Goal: Transaction & Acquisition: Download file/media

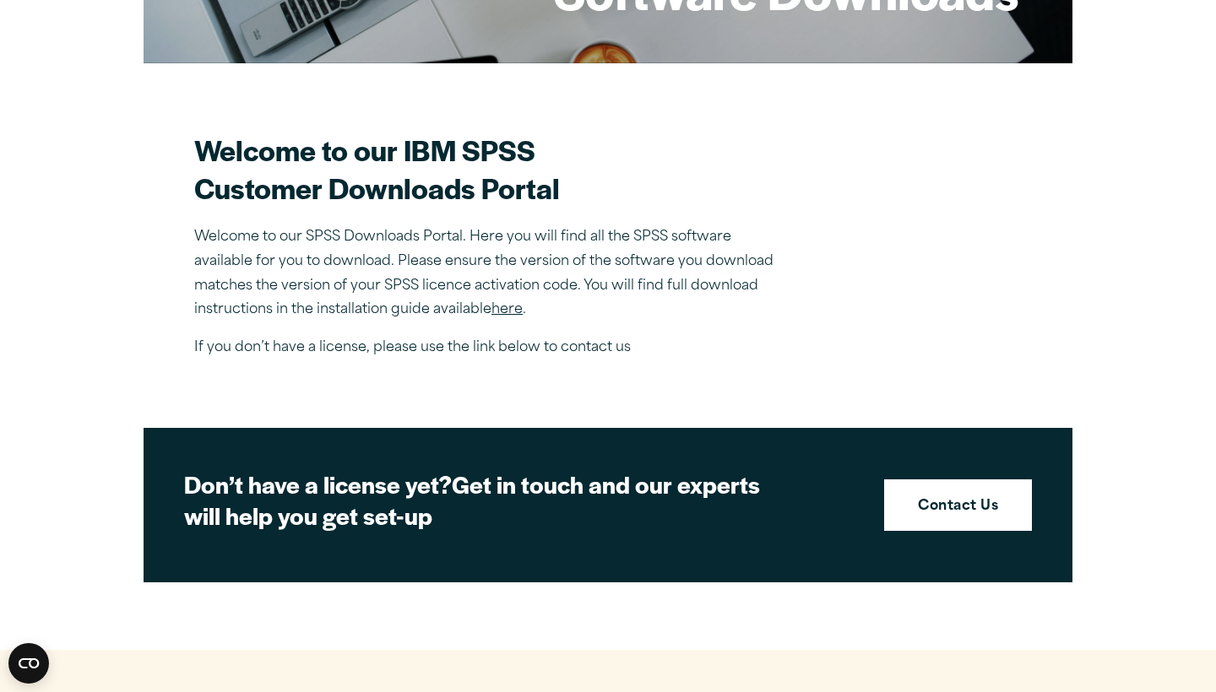
scroll to position [403, 0]
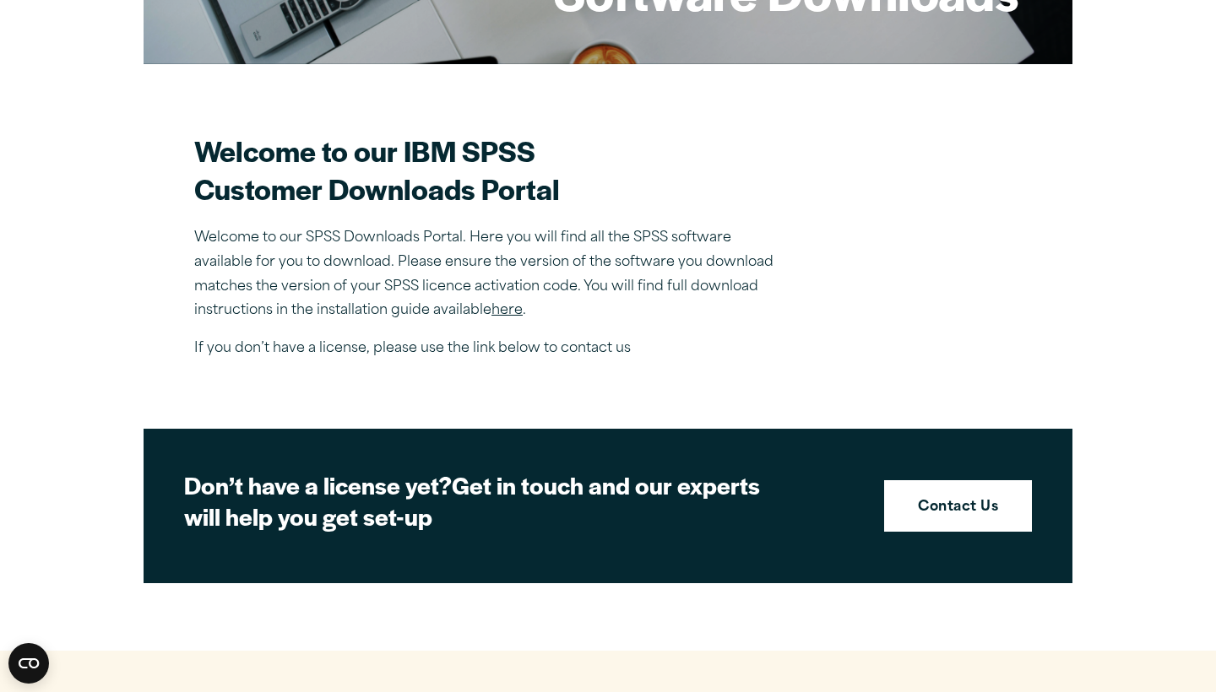
click at [500, 313] on link "here" at bounding box center [506, 311] width 31 height 14
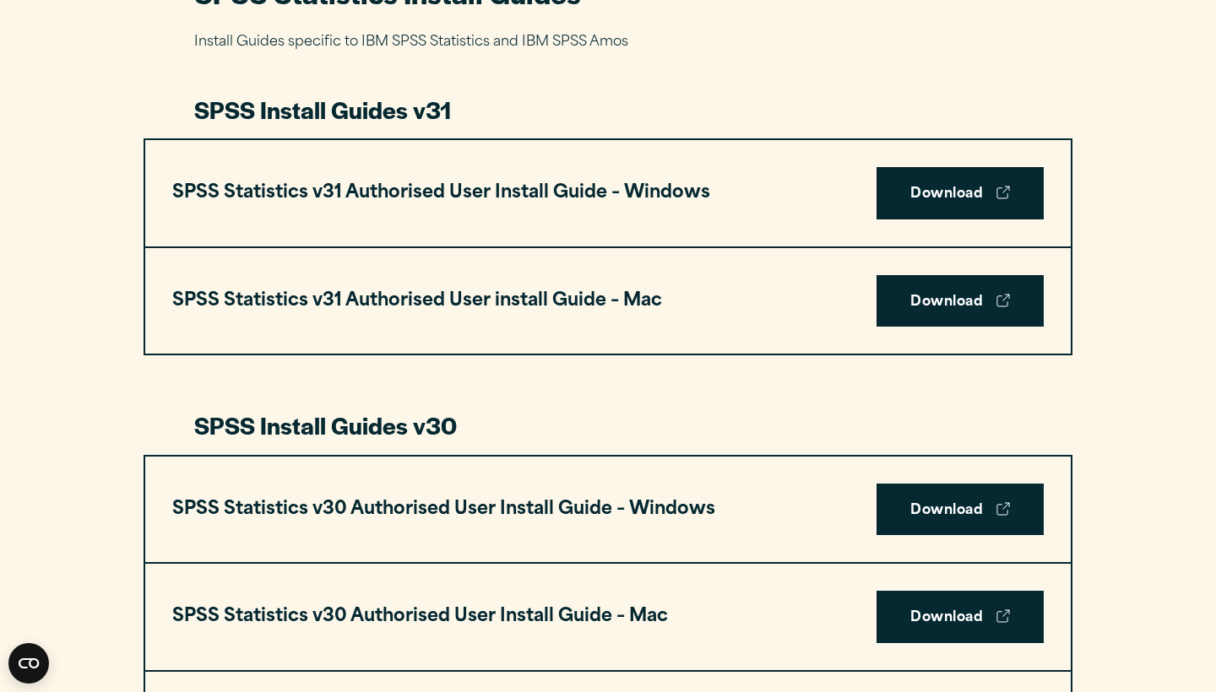
scroll to position [852, 0]
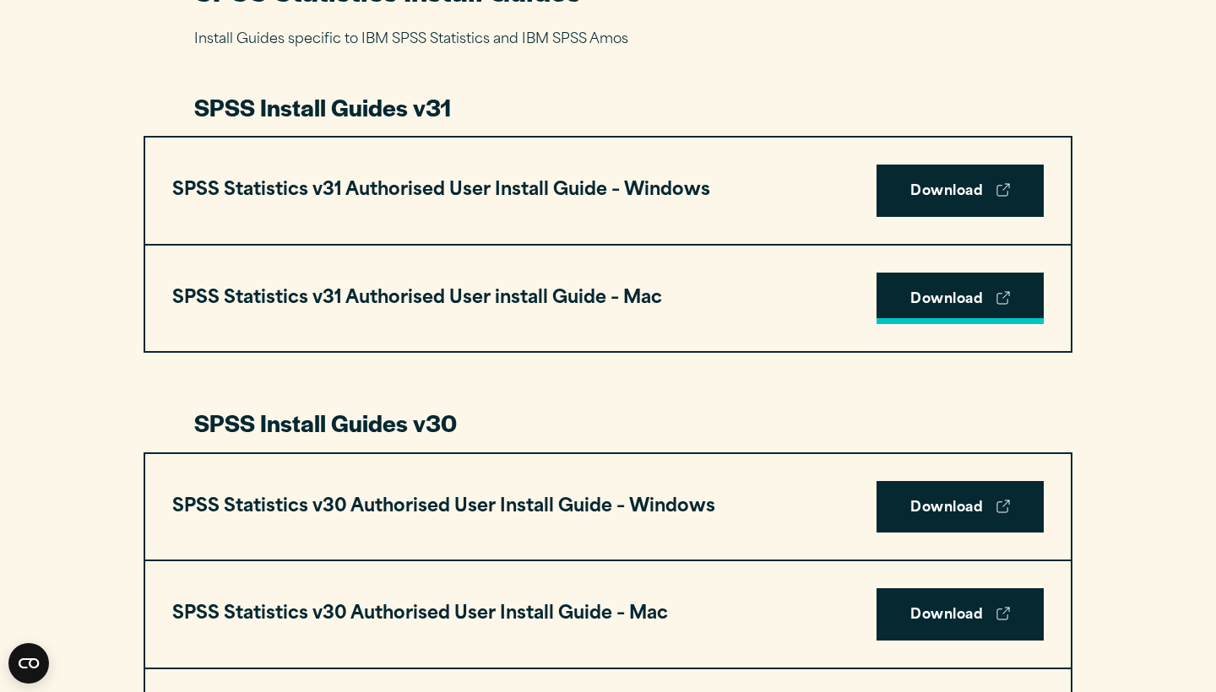
click at [956, 298] on link "Download" at bounding box center [959, 299] width 167 height 52
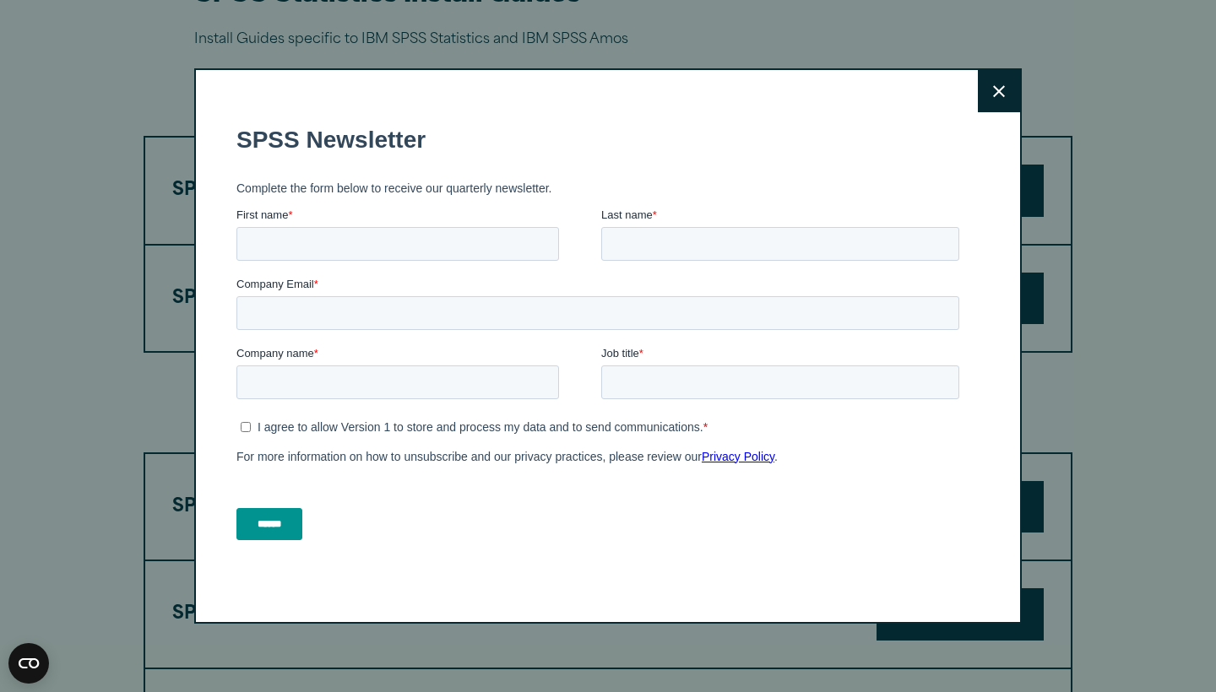
click at [983, 92] on button "Close" at bounding box center [998, 91] width 42 height 42
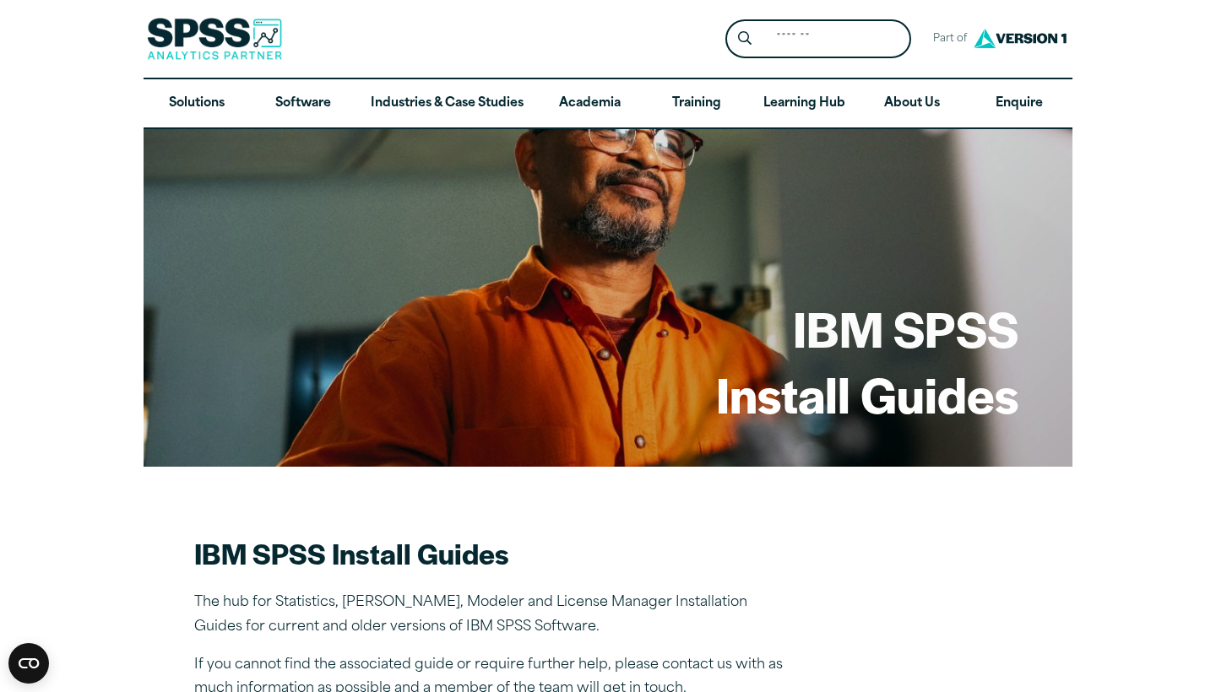
scroll to position [0, 0]
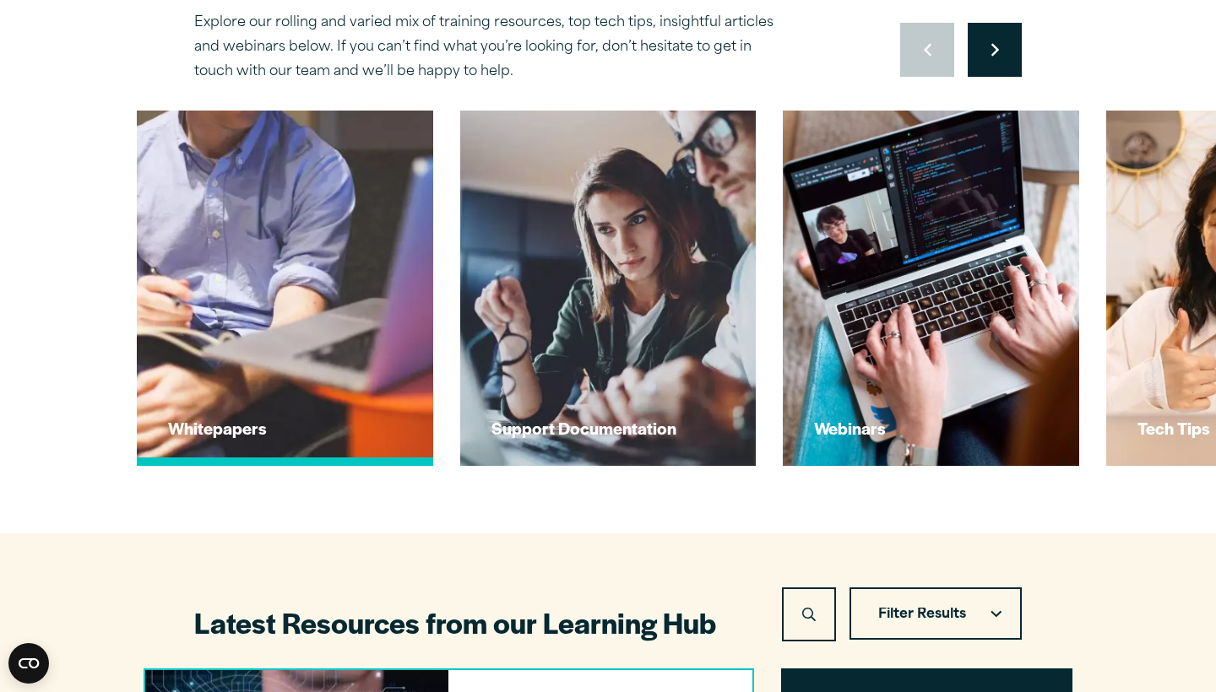
scroll to position [615, 0]
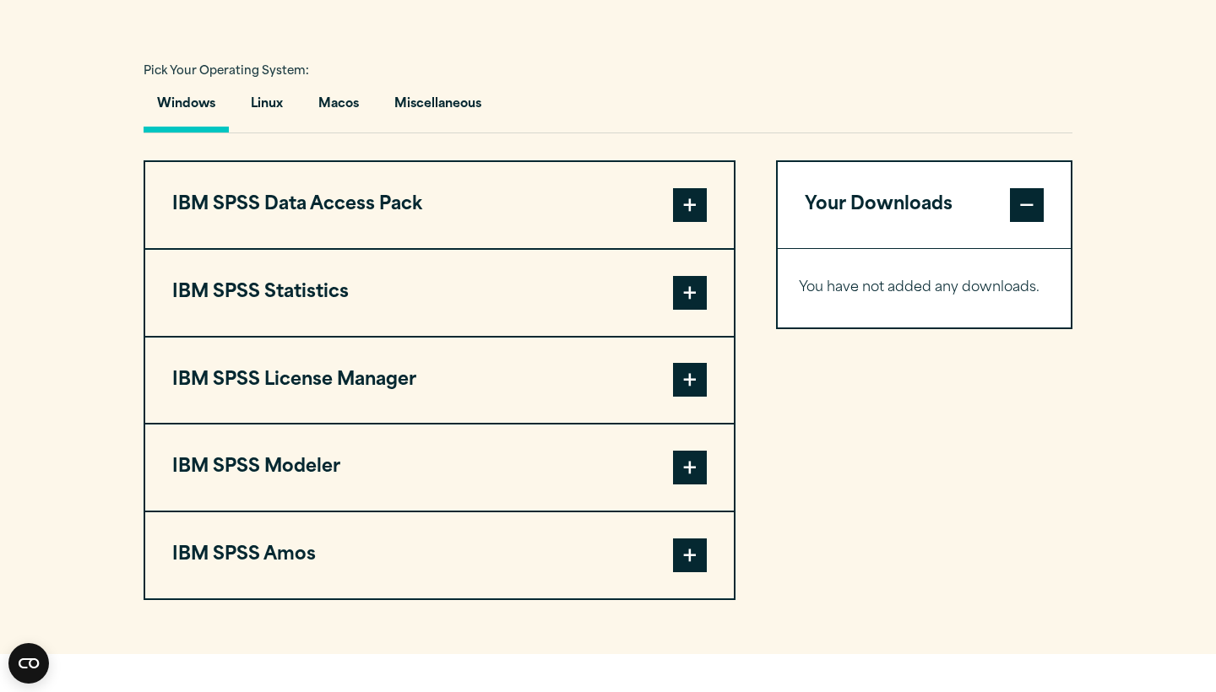
scroll to position [1204, 0]
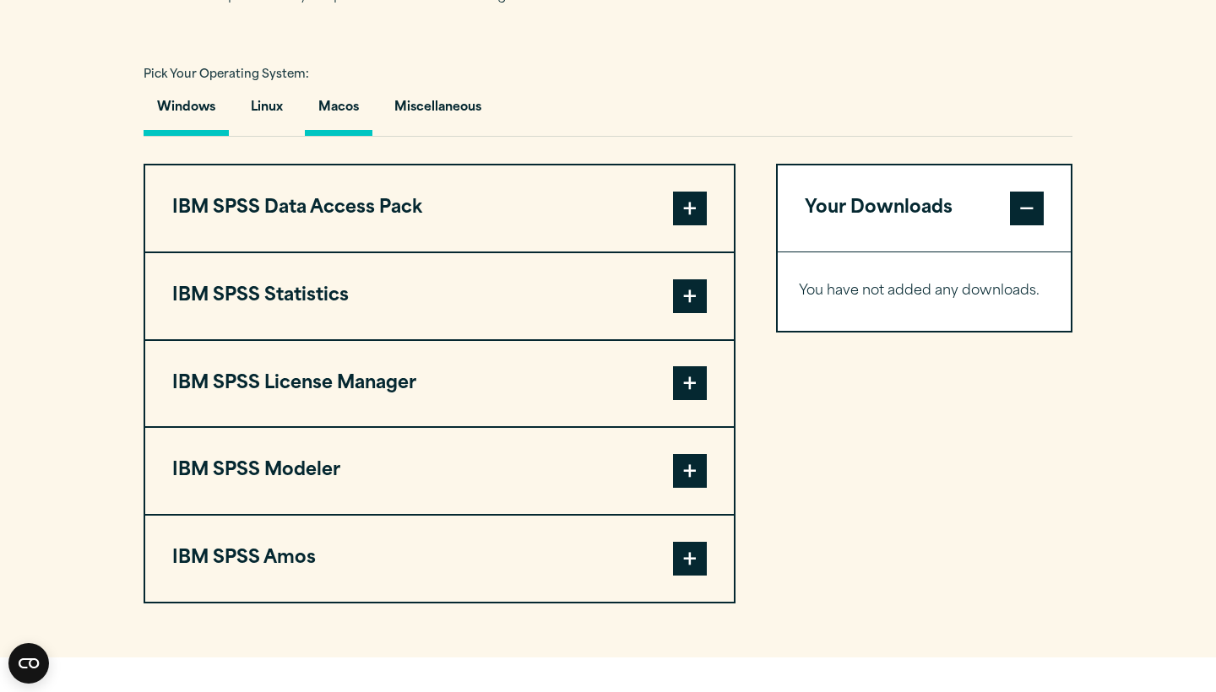
click at [333, 105] on button "Macos" at bounding box center [339, 112] width 68 height 48
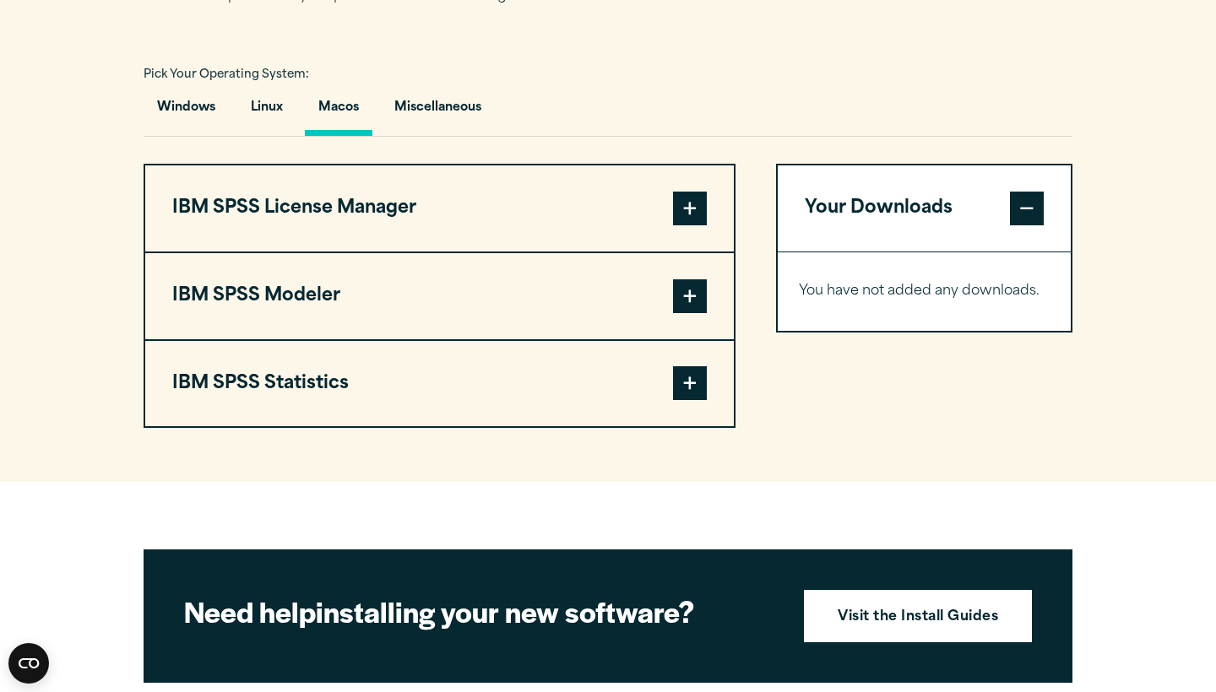
click at [696, 214] on span at bounding box center [690, 209] width 34 height 34
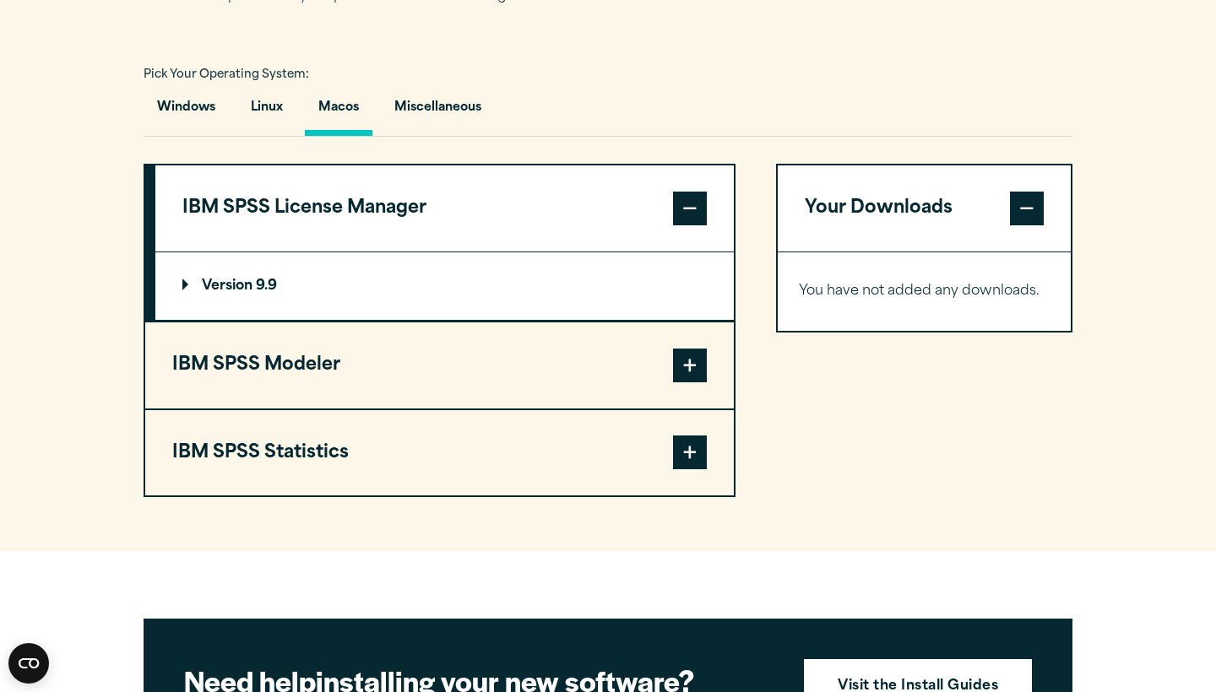
click at [696, 214] on span at bounding box center [690, 209] width 34 height 34
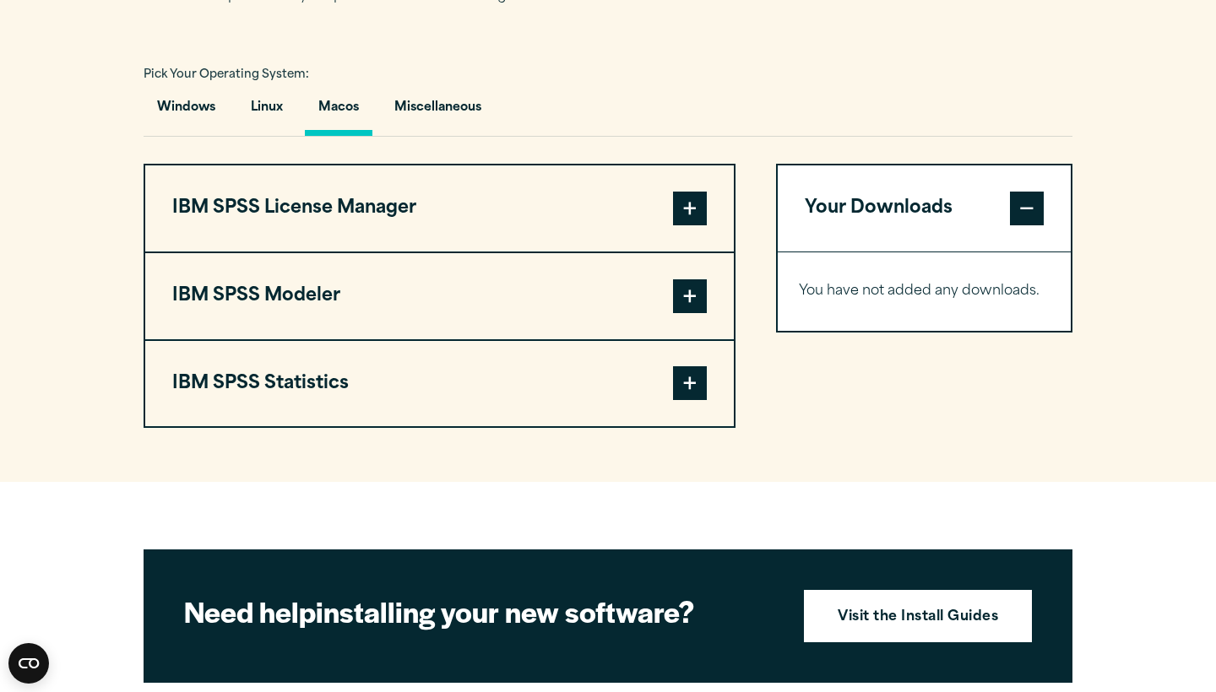
click at [689, 378] on span at bounding box center [690, 383] width 34 height 34
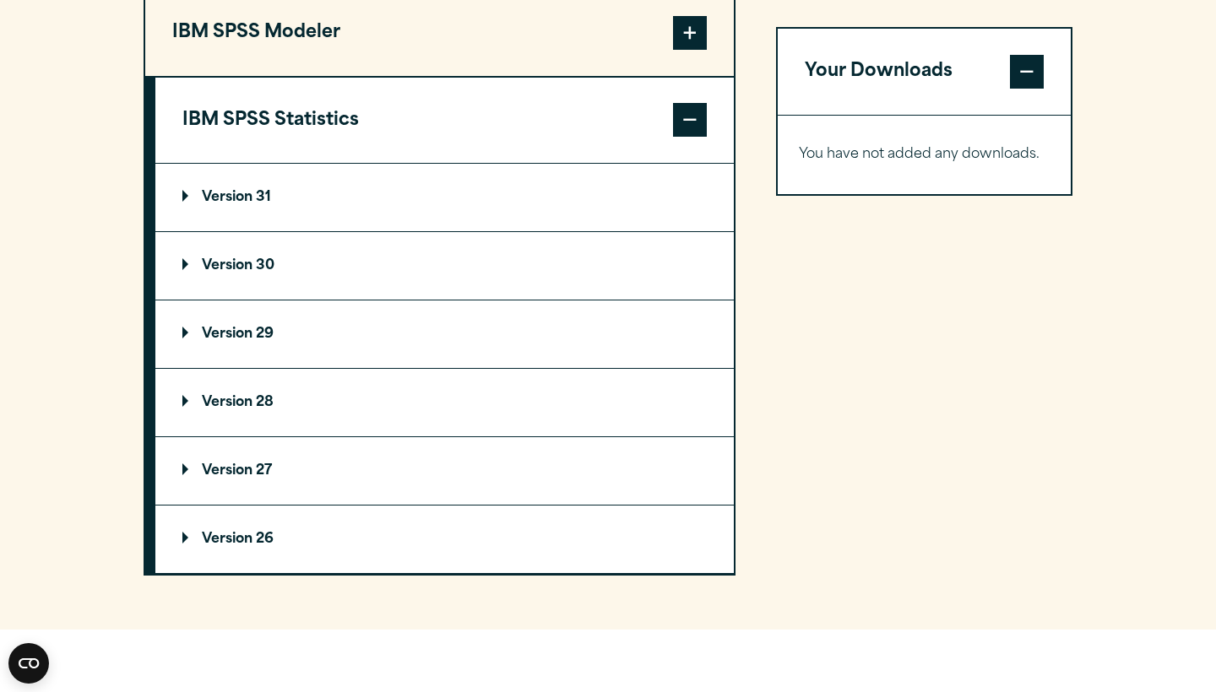
scroll to position [1470, 0]
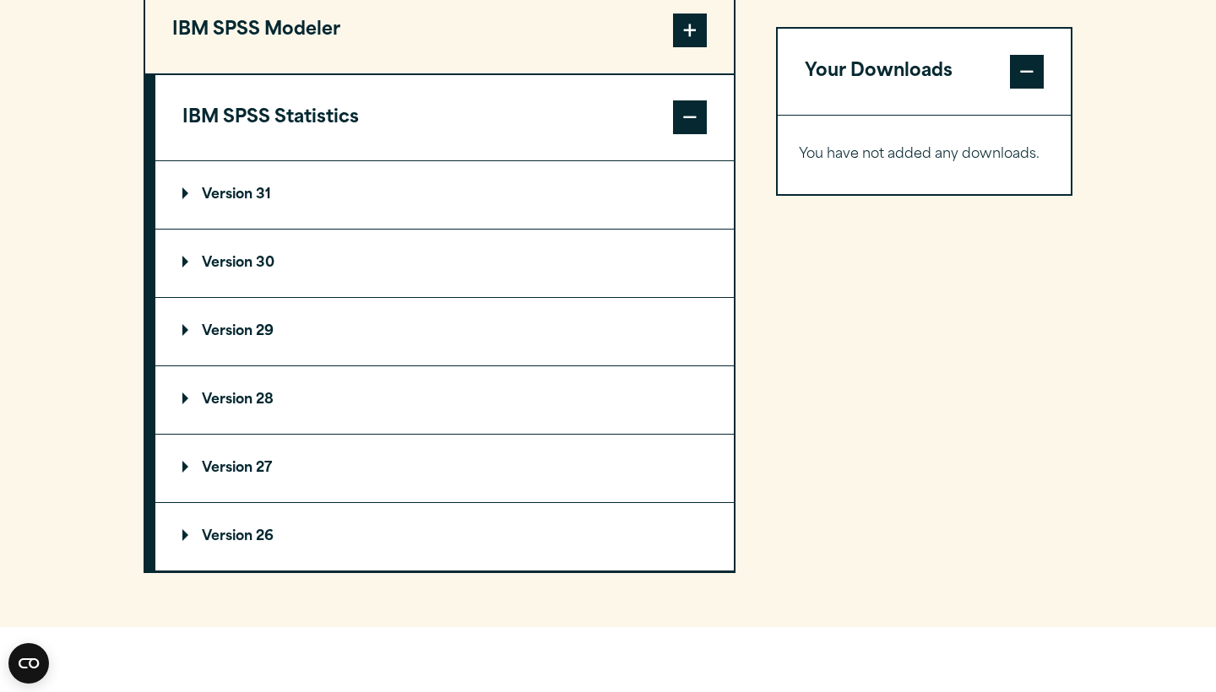
click at [262, 267] on p "Version 30" at bounding box center [228, 264] width 92 height 14
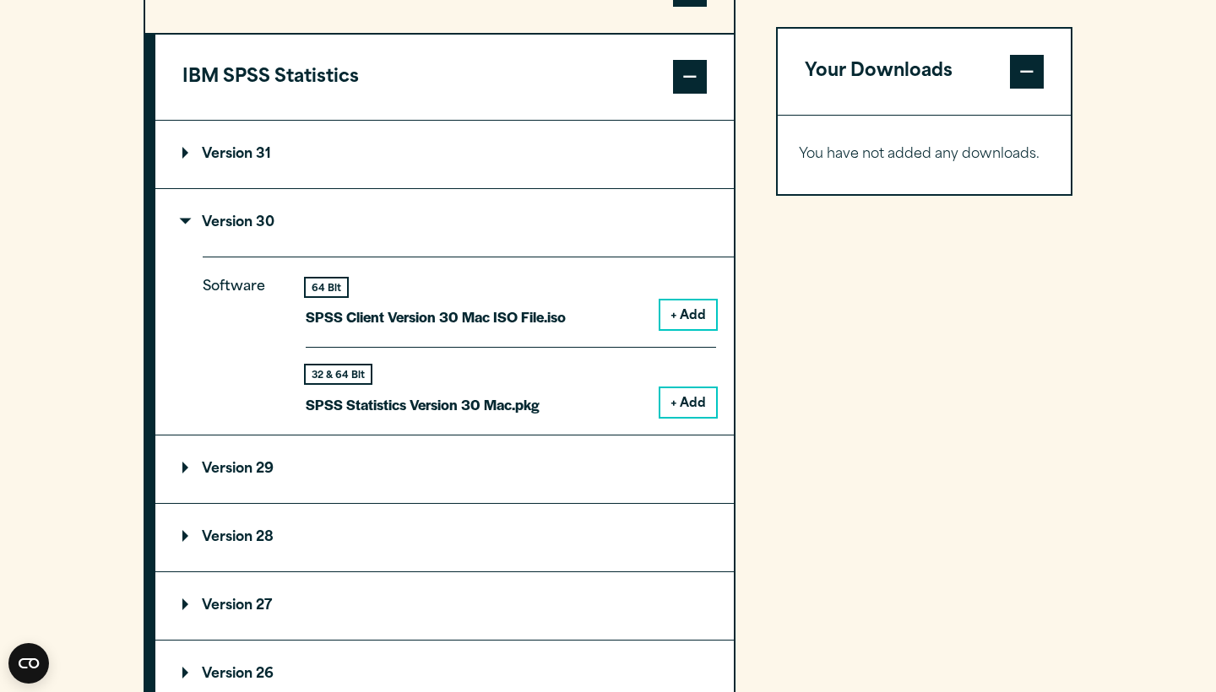
scroll to position [1512, 0]
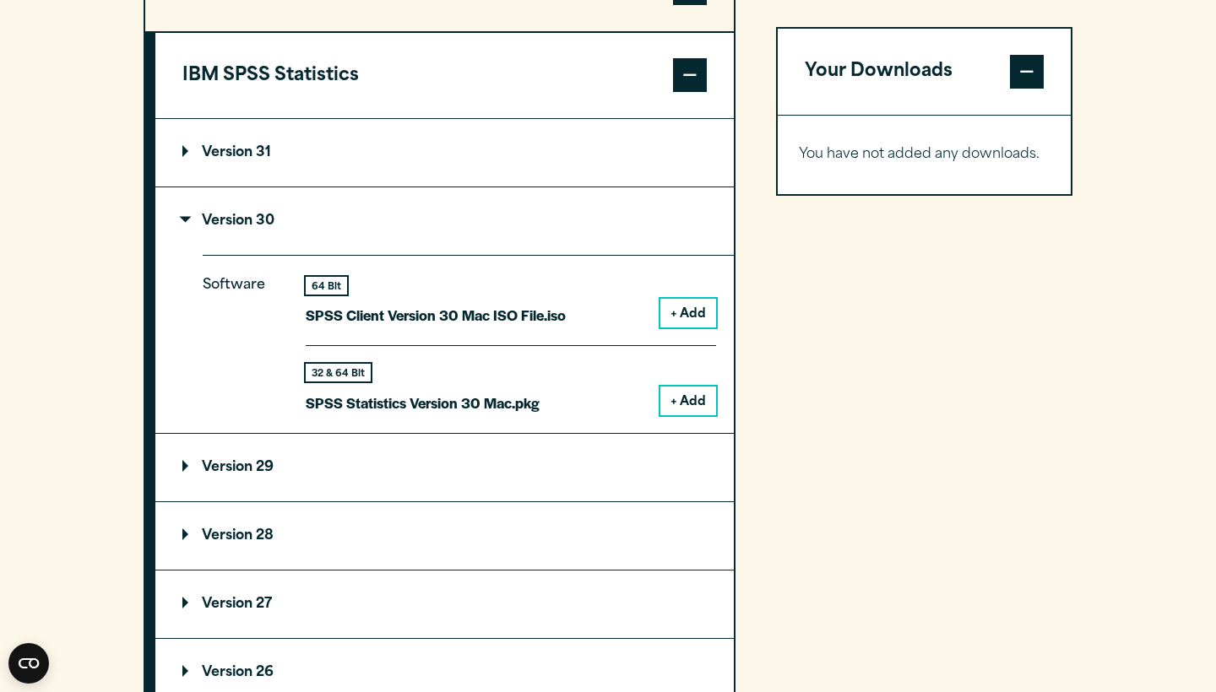
click at [685, 387] on button "+ Add" at bounding box center [688, 401] width 56 height 29
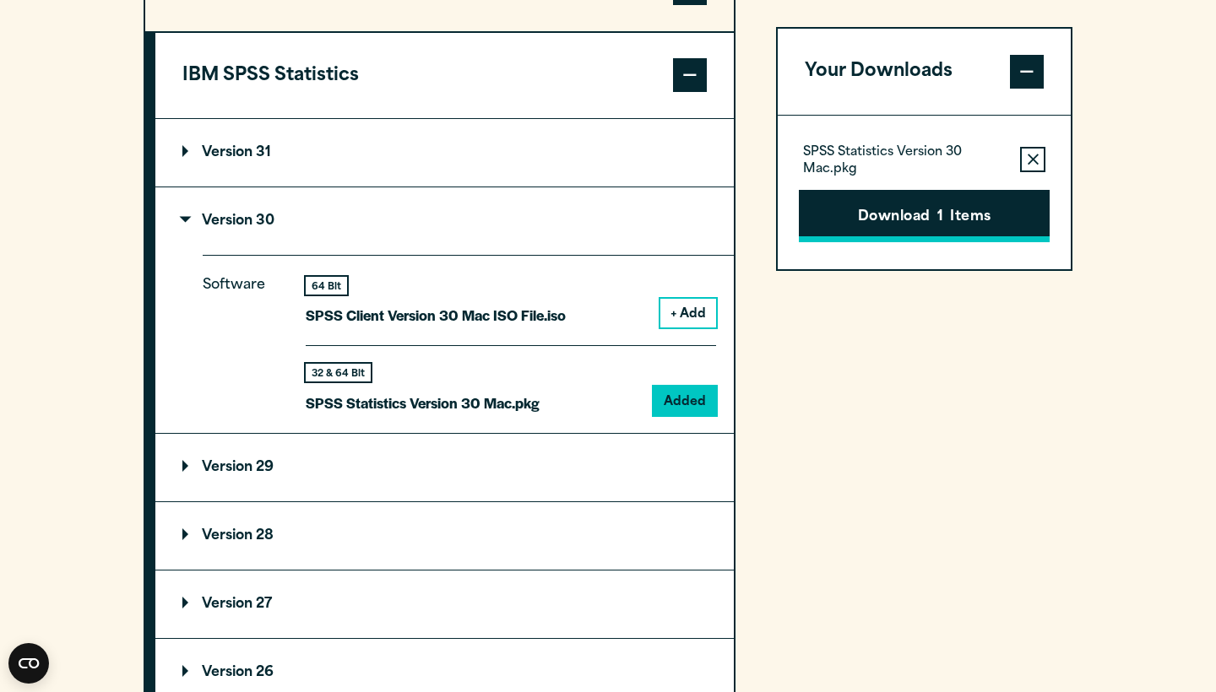
click at [951, 224] on button "Download 1 Items" at bounding box center [924, 216] width 251 height 52
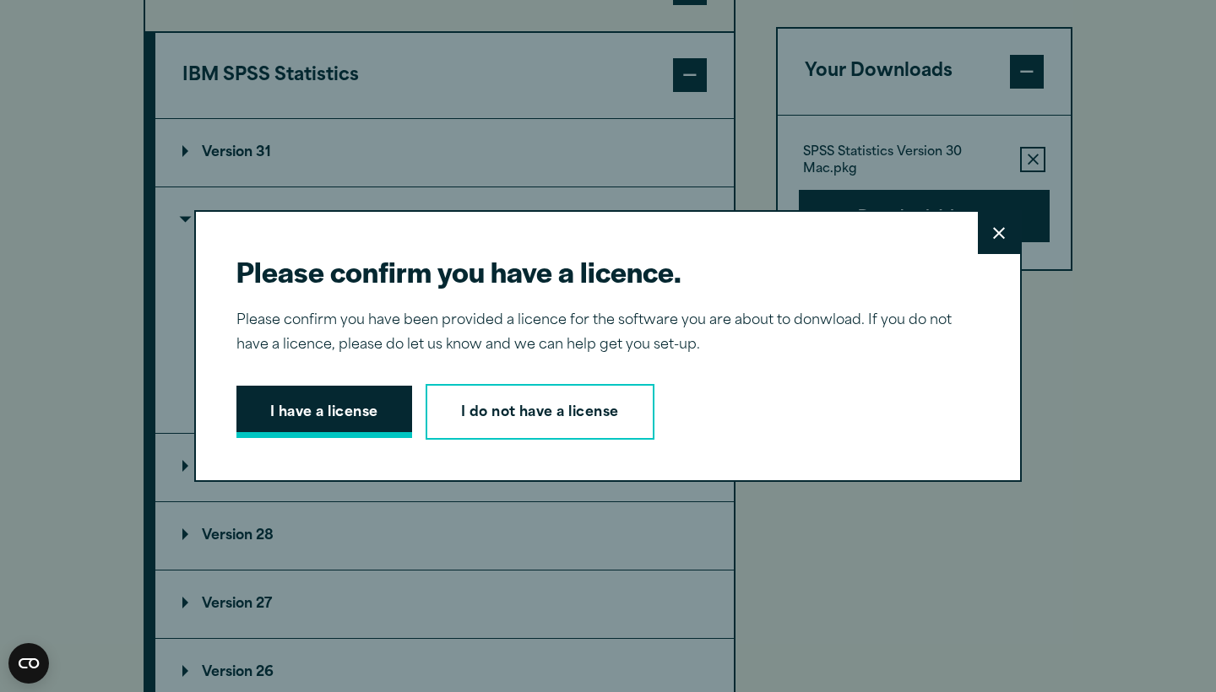
click at [354, 395] on button "I have a license" at bounding box center [324, 412] width 176 height 52
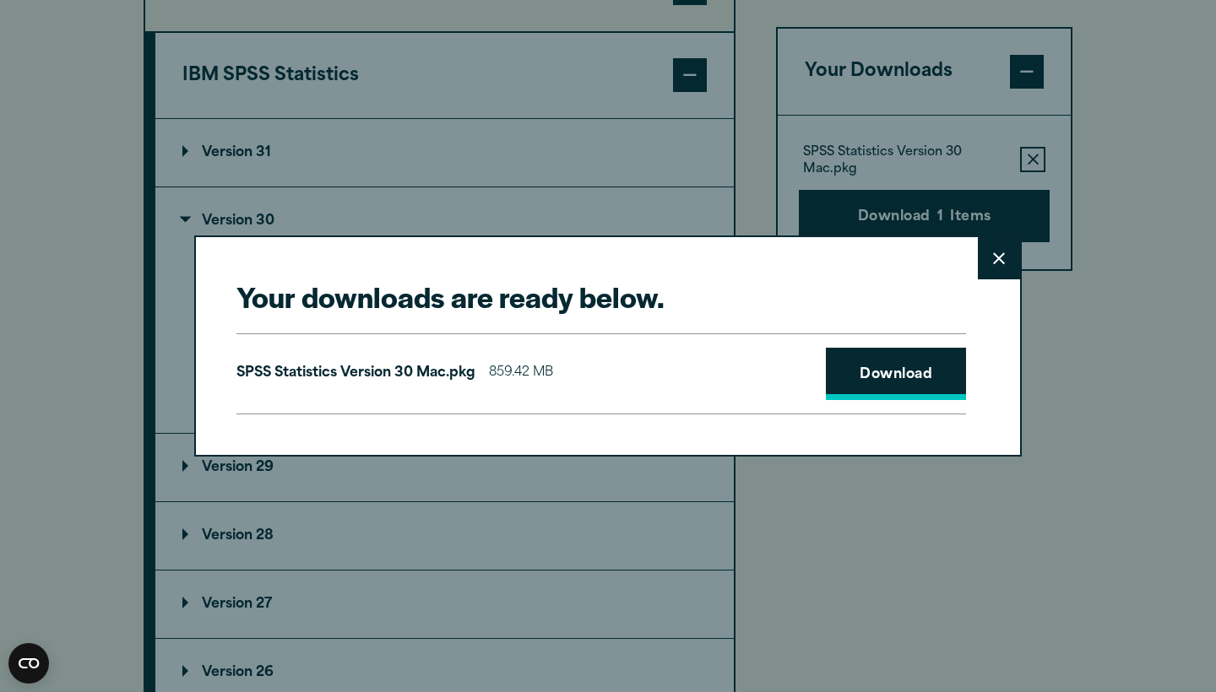
click at [932, 377] on link "Download" at bounding box center [896, 374] width 140 height 52
click at [996, 248] on button "Close" at bounding box center [998, 258] width 42 height 42
